Goal: Task Accomplishment & Management: Use online tool/utility

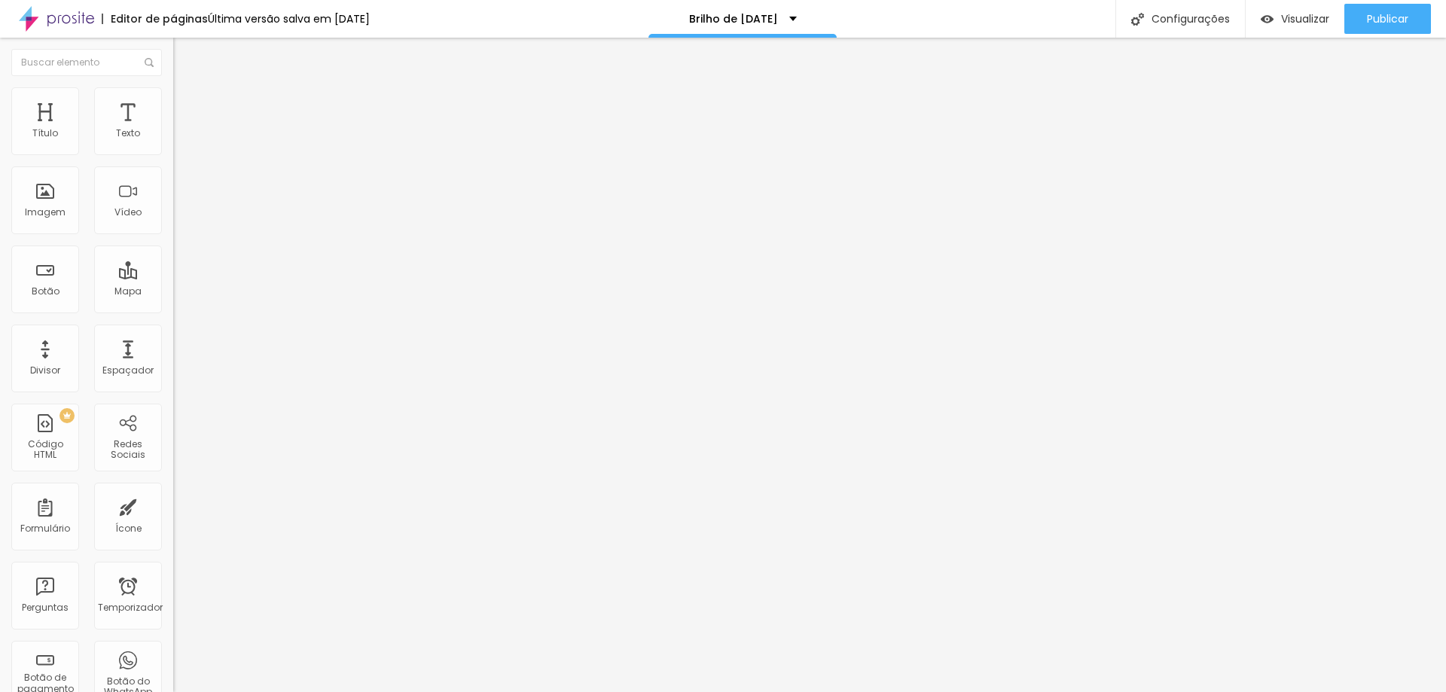
click at [173, 308] on input "[URL][DOMAIN_NAME]" at bounding box center [263, 302] width 181 height 15
paste input "351934942384"
type input "https://wa.me/351934942384"
click at [173, 310] on input "https://wa.me/5562999899097" at bounding box center [263, 302] width 181 height 15
paste input "351934942384"
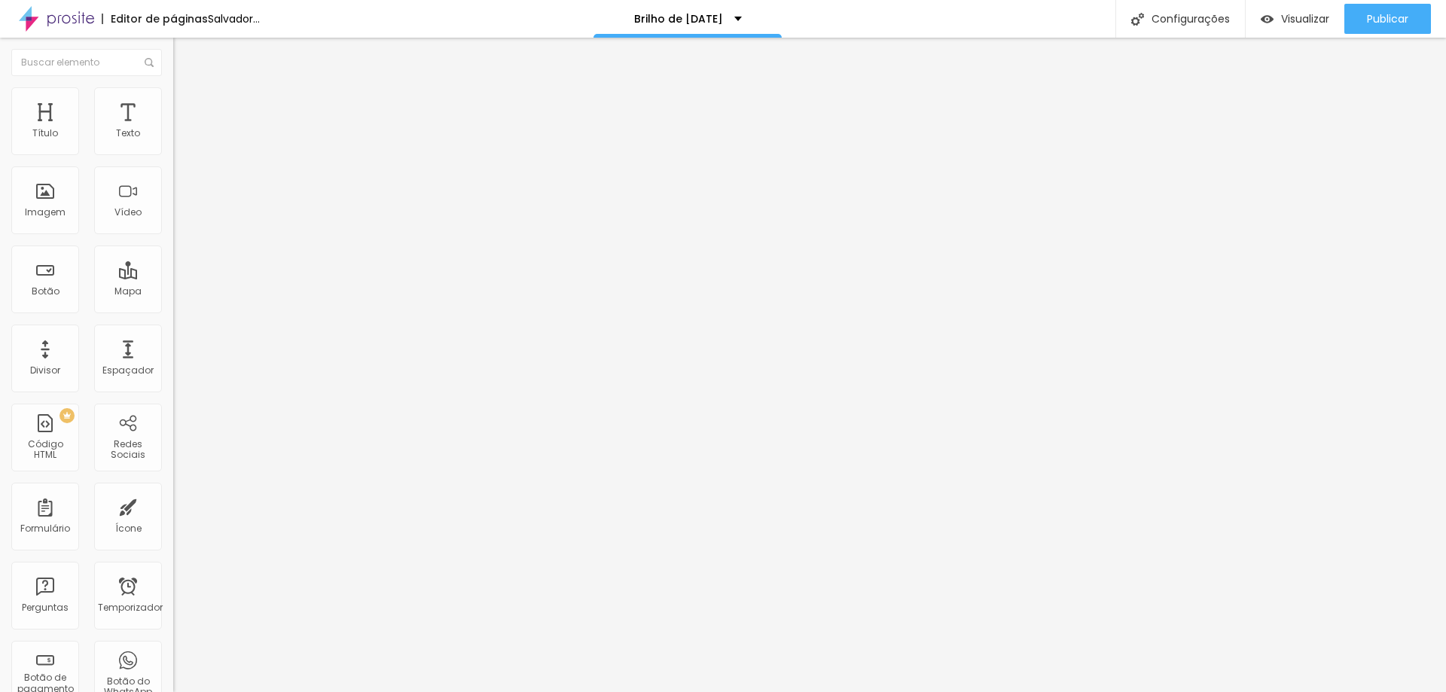
type input "https://wa.me/351934942384"
click at [173, 310] on input "https://wa.me/5562999899097" at bounding box center [263, 302] width 181 height 15
paste input "351934942384"
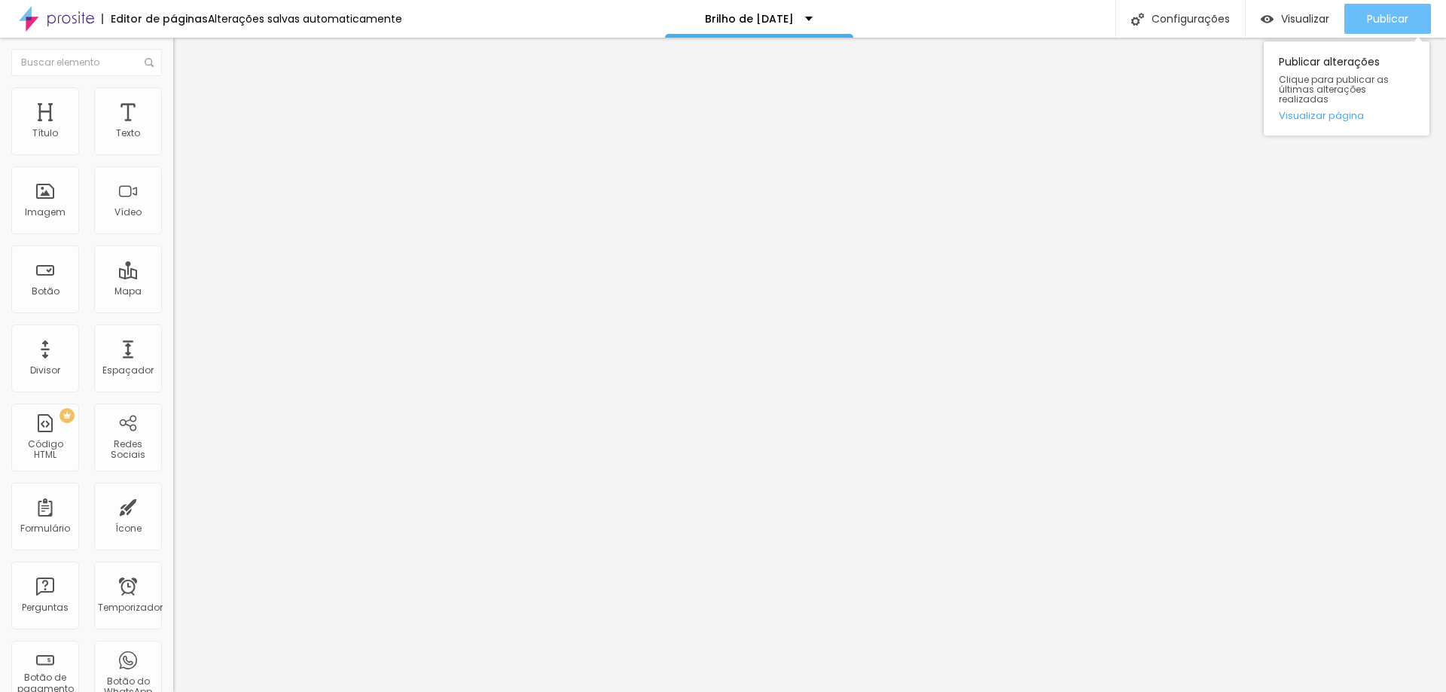
type input "https://wa.me/351934942384"
click at [1370, 23] on font "Publicar" at bounding box center [1387, 18] width 41 height 15
click at [124, 435] on div "Redes Sociais" at bounding box center [128, 438] width 68 height 68
click at [120, 457] on font "Redes Sociais" at bounding box center [128, 449] width 35 height 23
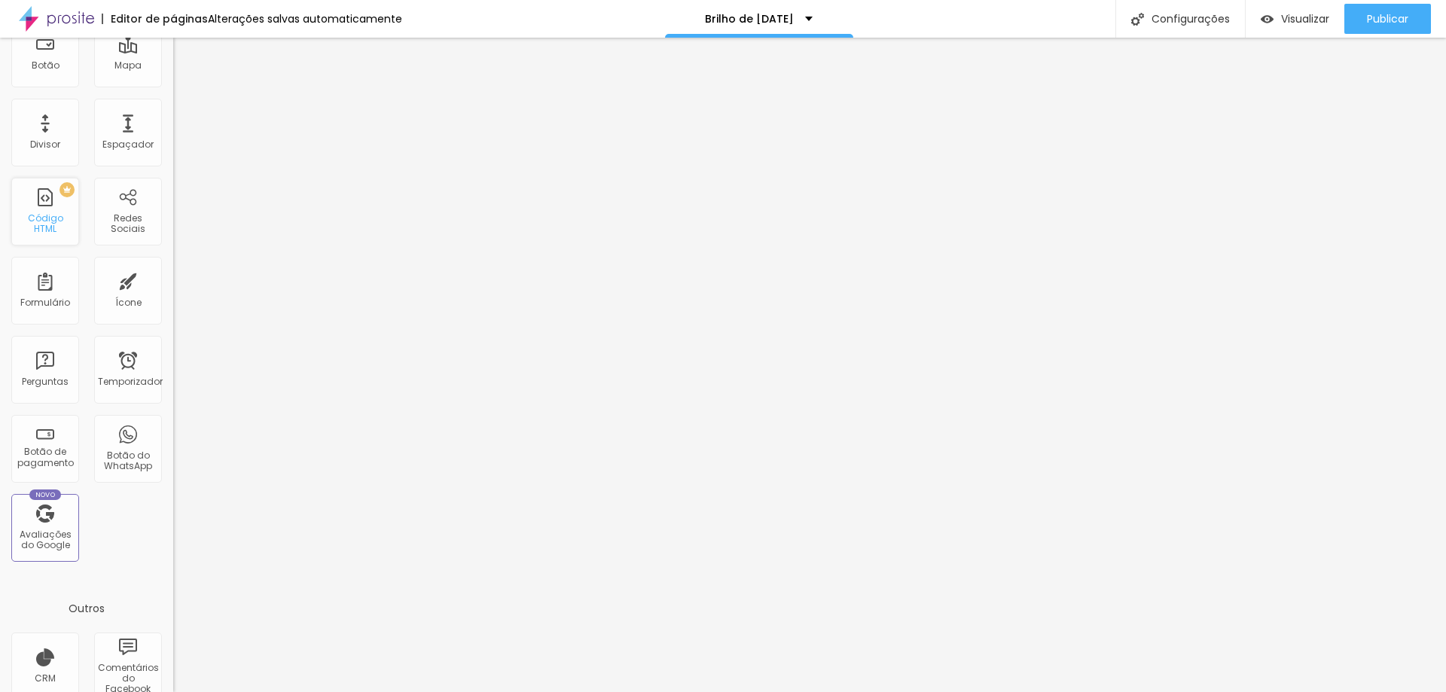
click at [55, 230] on font "Código HTML" at bounding box center [45, 223] width 35 height 23
click at [53, 210] on div "PREMIUM Código HTML" at bounding box center [45, 212] width 68 height 68
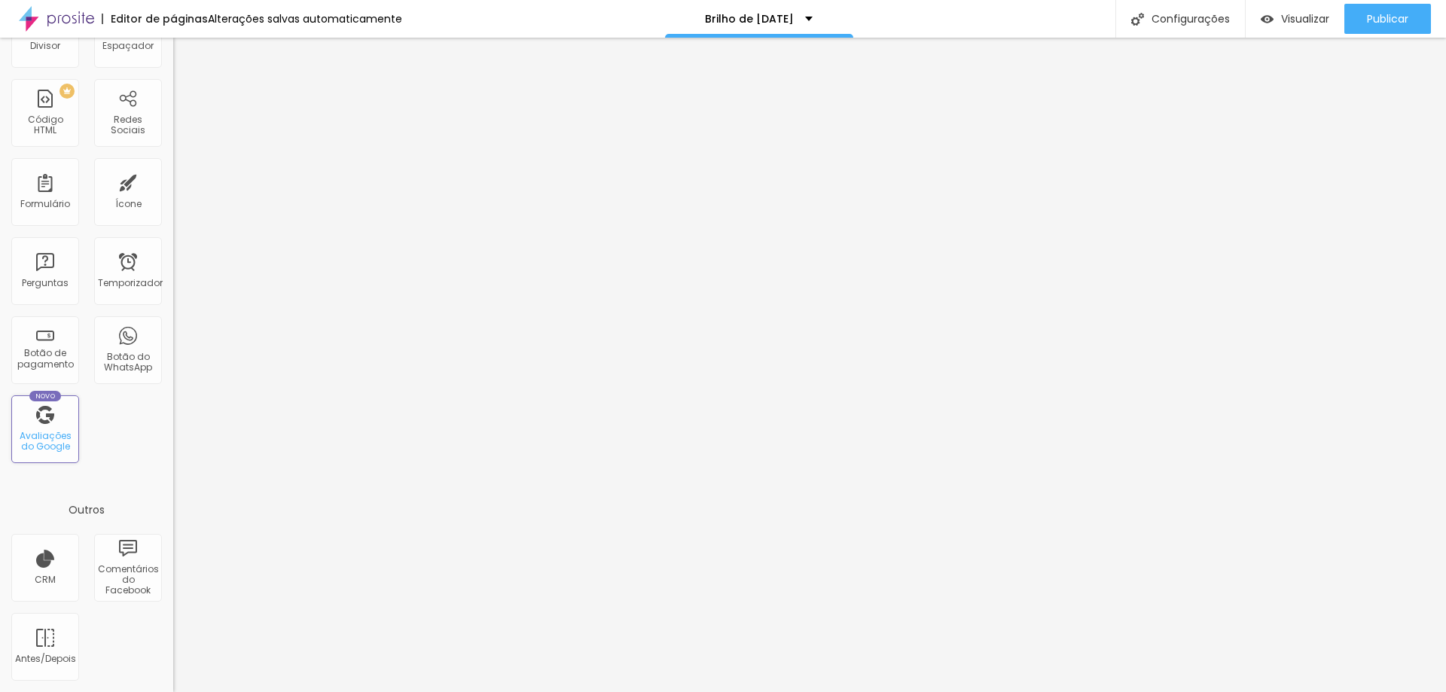
click at [37, 440] on font "Avaliações do Google" at bounding box center [46, 440] width 52 height 23
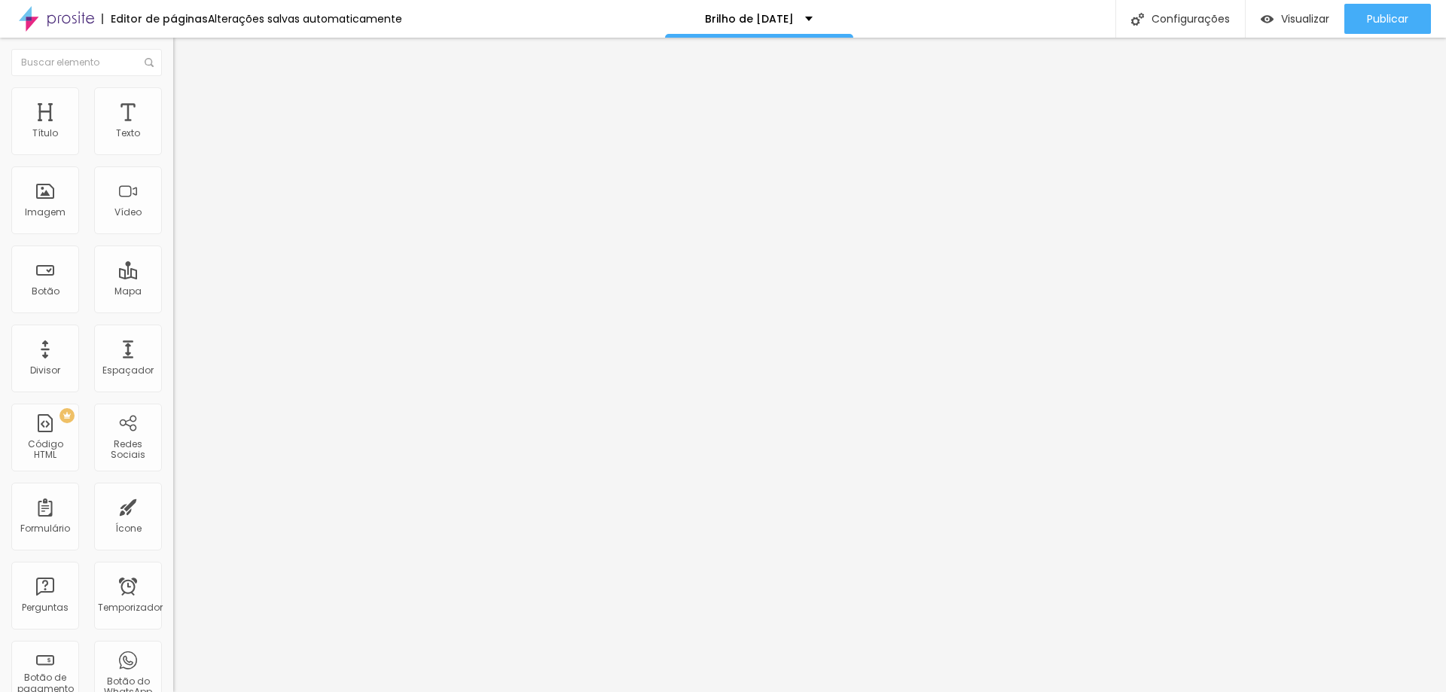
click at [173, 301] on input at bounding box center [275, 308] width 205 height 15
type input "tayssa borges fotografia"
click at [173, 301] on input "tayssa borges fotografia" at bounding box center [275, 308] width 205 height 15
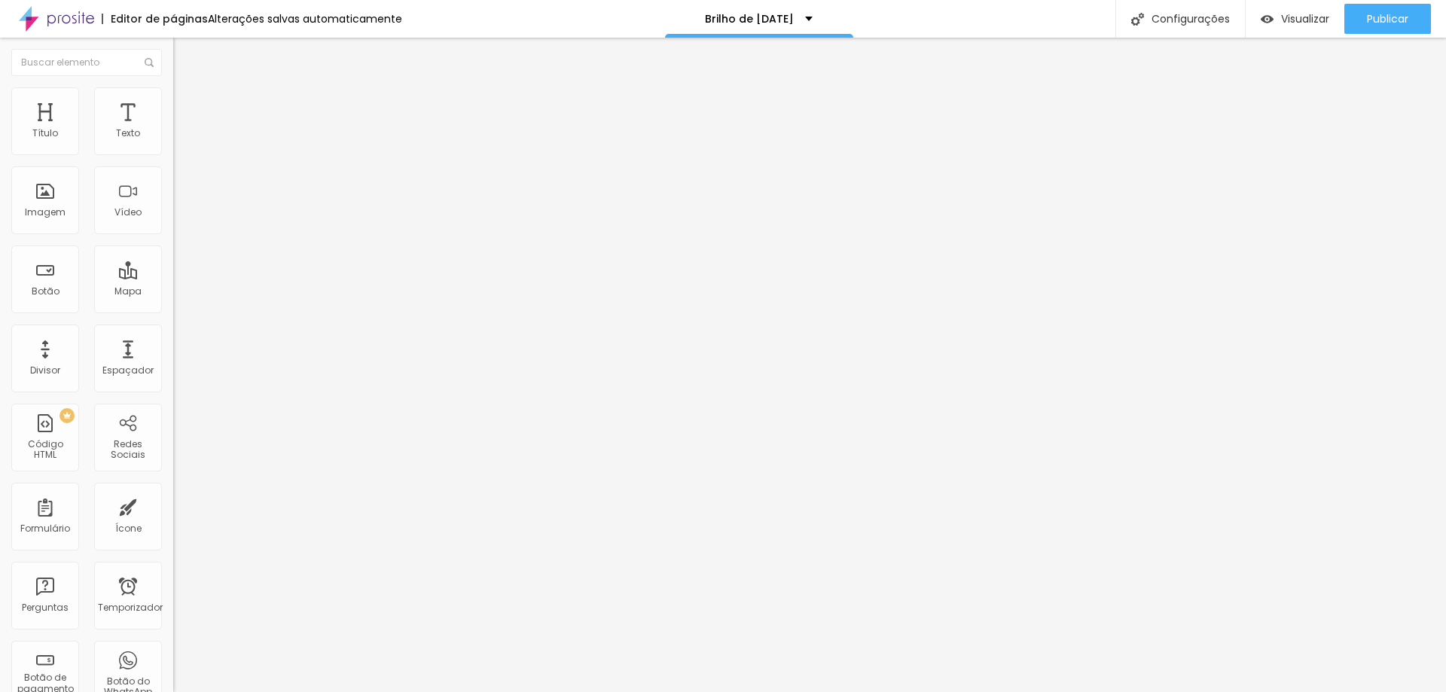
click at [173, 314] on font "Procure o perfil da empresa pelo nome." at bounding box center [247, 325] width 148 height 22
click at [173, 301] on input "tayssa borges fotografia" at bounding box center [275, 308] width 205 height 15
click at [187, 103] on font "Estilo" at bounding box center [198, 97] width 23 height 13
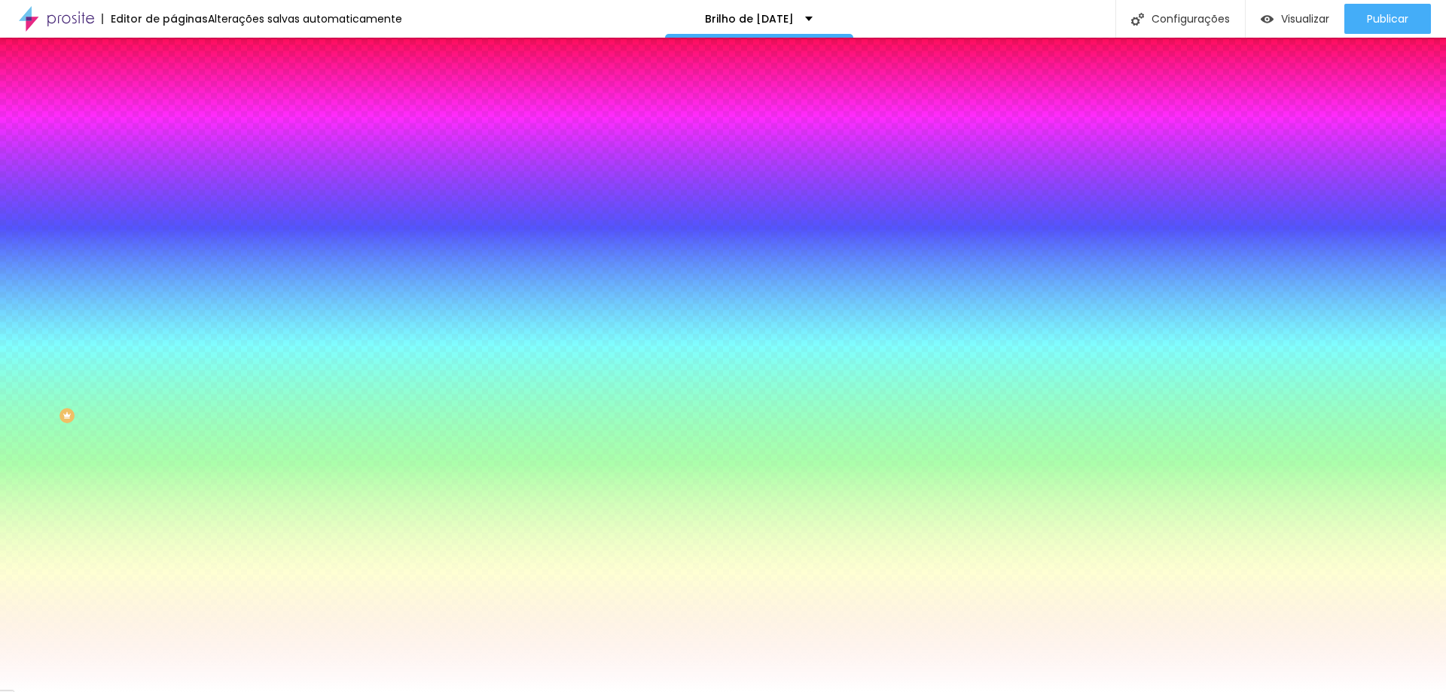
click at [187, 106] on font "Avançado" at bounding box center [212, 112] width 50 height 13
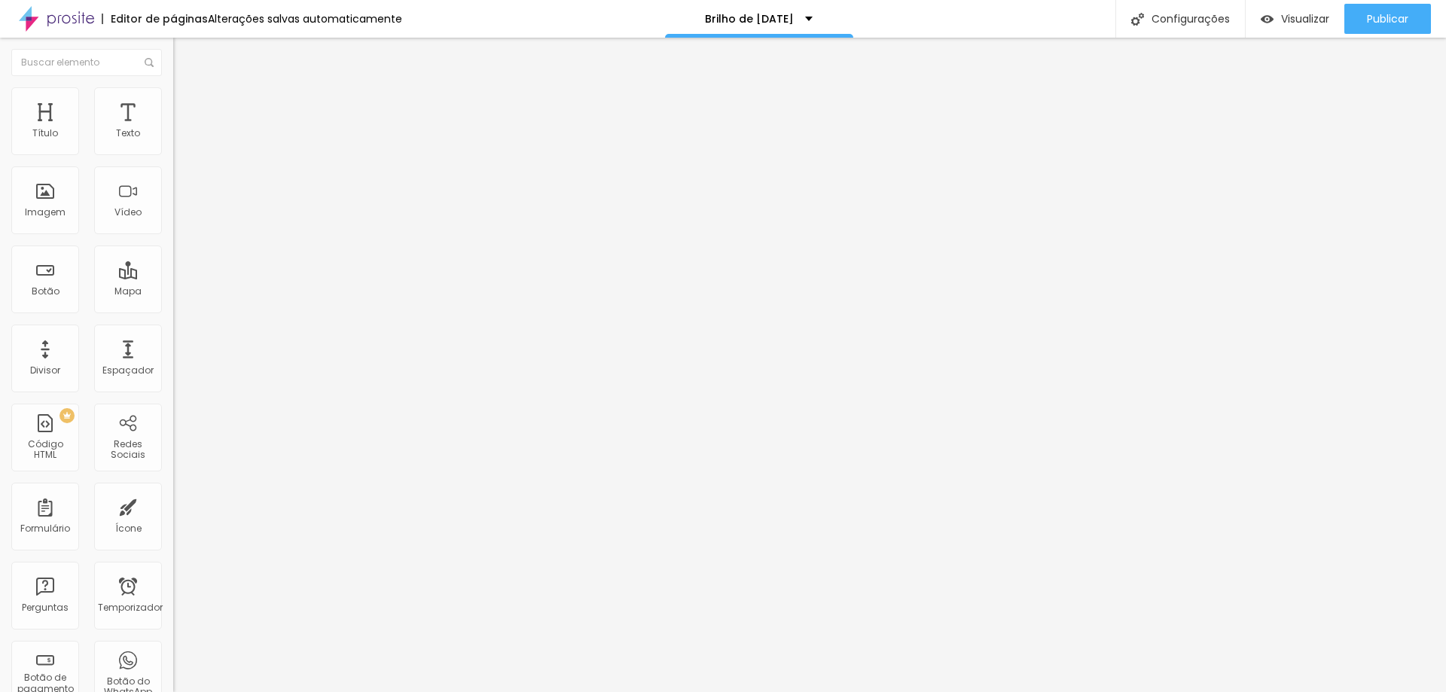
click at [173, 87] on li "Conteúdo" at bounding box center [259, 79] width 173 height 15
click at [173, 301] on input at bounding box center [275, 308] width 205 height 15
type input "tayssa borges fotografia"
click at [1392, 14] on font "Publicar" at bounding box center [1387, 18] width 41 height 15
click at [173, 310] on input "[URL][DOMAIN_NAME]" at bounding box center [263, 302] width 181 height 15
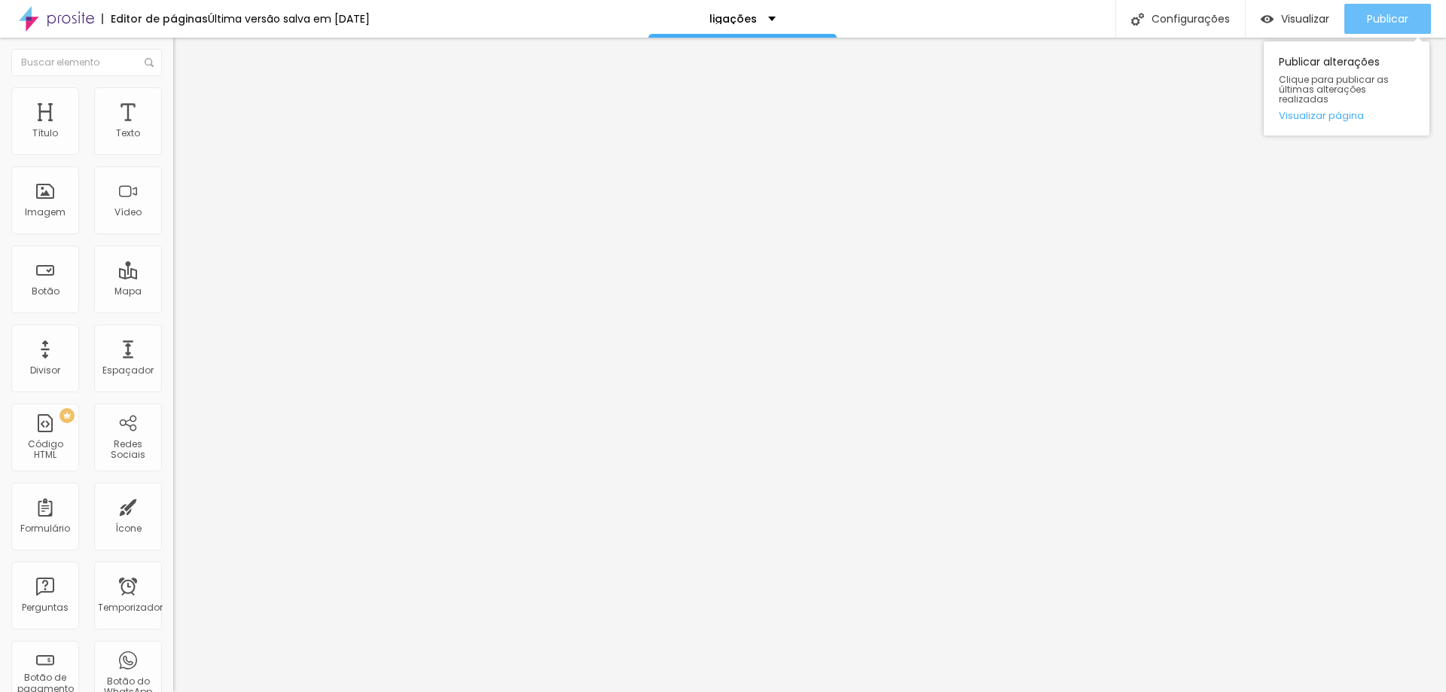
click at [1392, 17] on font "Publicar" at bounding box center [1387, 18] width 41 height 15
click at [1382, 23] on font "Publicar" at bounding box center [1387, 18] width 41 height 15
click at [1391, 8] on div "Publicar" at bounding box center [1387, 19] width 41 height 30
